Goal: Task Accomplishment & Management: Manage account settings

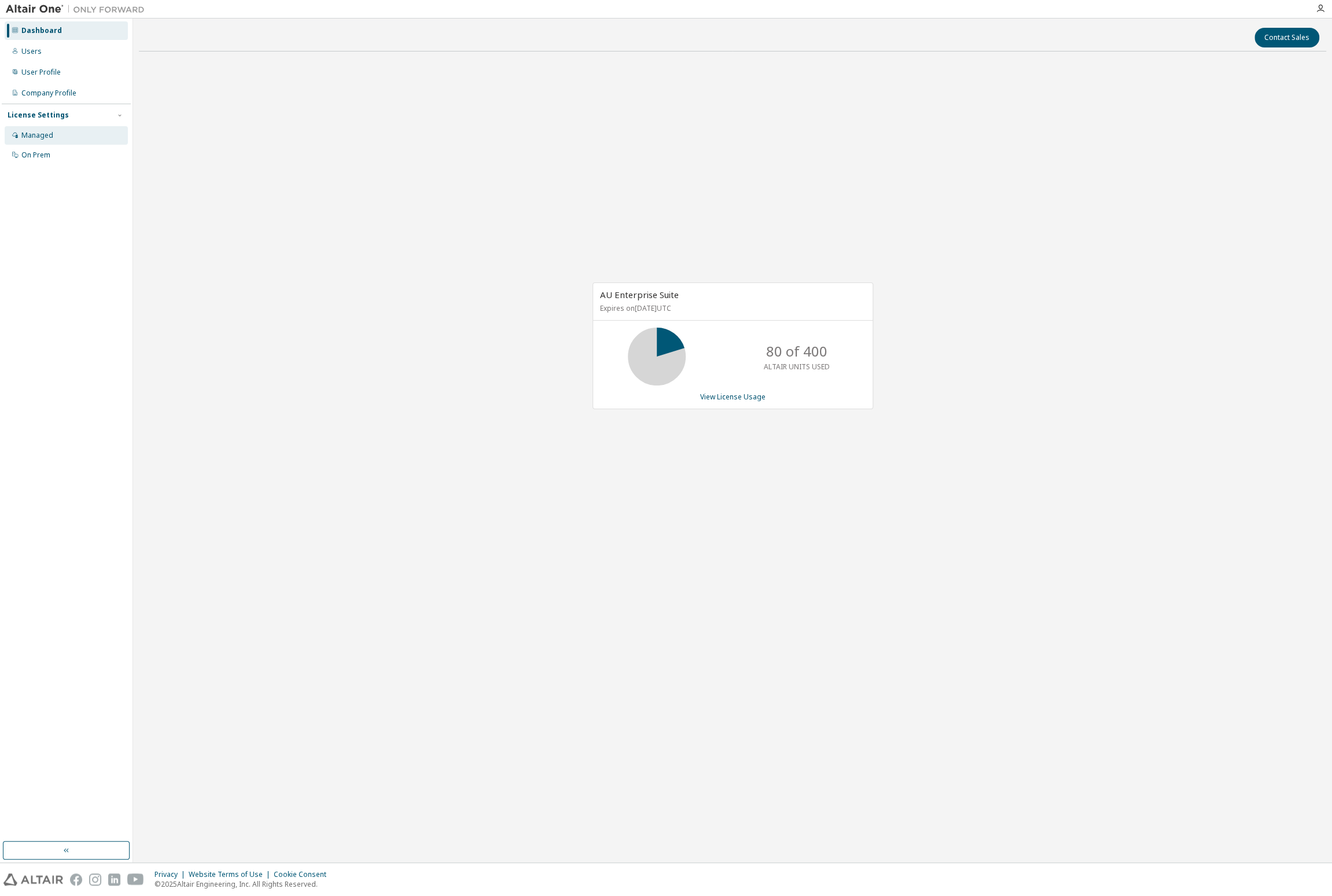
click at [57, 136] on div "Managed" at bounding box center [66, 135] width 124 height 19
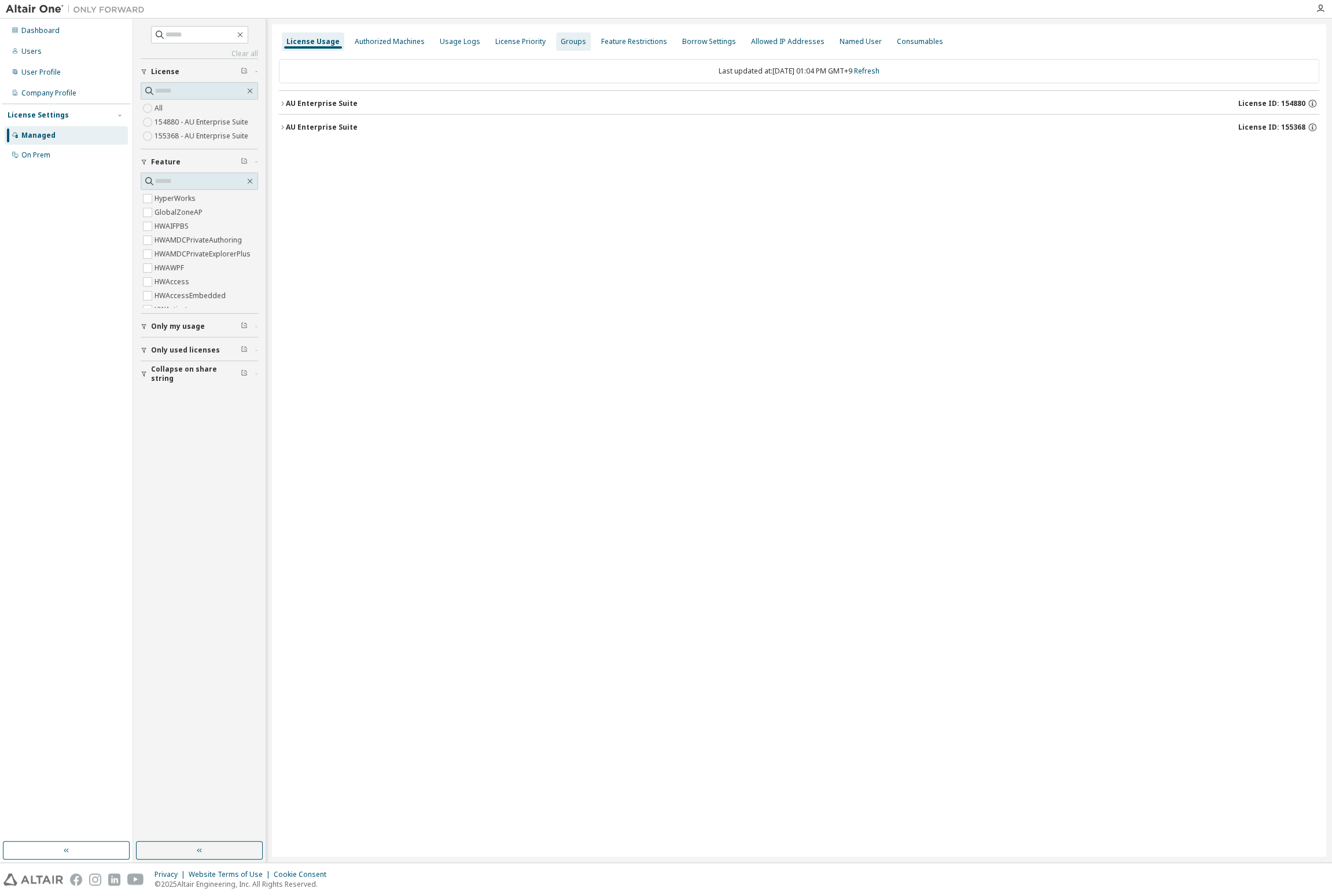
click at [564, 39] on div "Groups" at bounding box center [573, 42] width 25 height 9
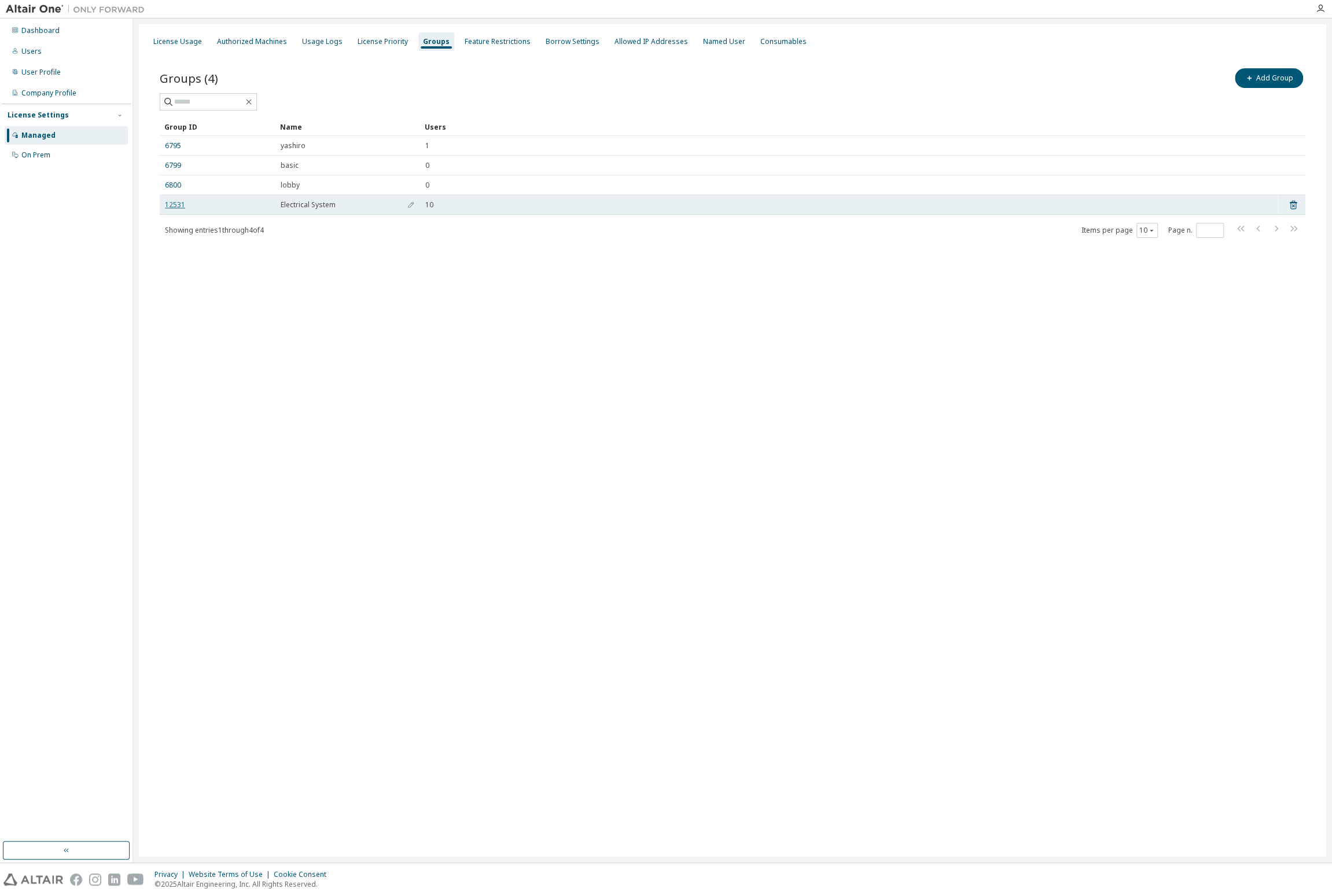
click at [172, 202] on link "12531" at bounding box center [175, 205] width 20 height 9
